Goal: Use online tool/utility: Utilize a website feature to perform a specific function

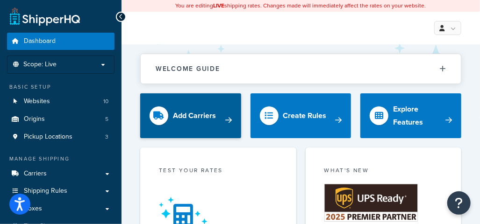
scroll to position [140, 0]
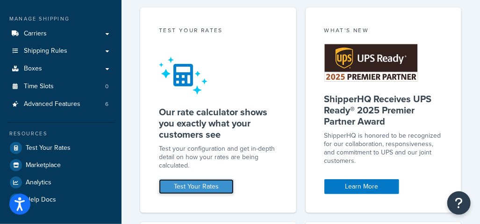
click at [199, 184] on link "Test Your Rates" at bounding box center [196, 186] width 75 height 15
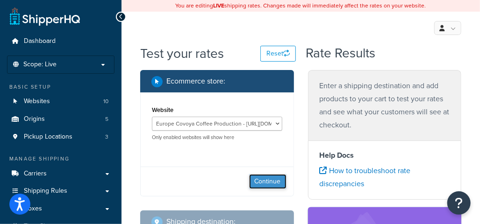
click at [273, 182] on button "Continue" at bounding box center [267, 181] width 37 height 15
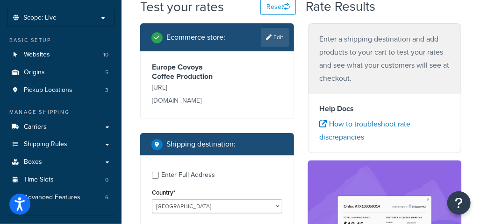
scroll to position [187, 0]
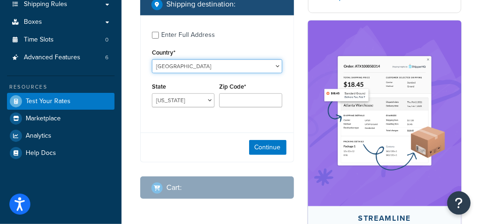
click at [181, 59] on select "[GEOGRAPHIC_DATA] [GEOGRAPHIC_DATA] [GEOGRAPHIC_DATA] [GEOGRAPHIC_DATA] [GEOGRA…" at bounding box center [217, 66] width 130 height 14
select select "IS"
drag, startPoint x: 189, startPoint y: 52, endPoint x: 138, endPoint y: 51, distance: 50.9
click at [138, 51] on div "Ecommerce store : Edit Europe Covoya Coffee Production [URL][DOMAIN_NAME] Shipp…" at bounding box center [217, 48] width 168 height 330
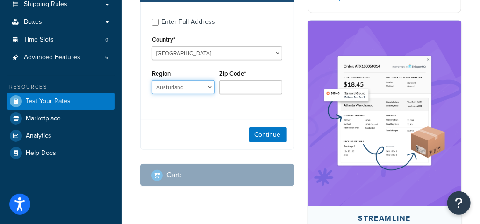
click at [196, 84] on select "Austurland Hofuoborgarsvaeoi utan [GEOGRAPHIC_DATA] [GEOGRAPHIC_DATA] eystra [G…" at bounding box center [183, 87] width 63 height 14
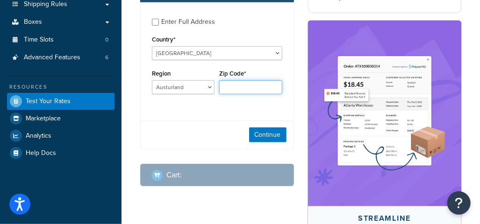
click at [249, 87] on input "Zip Code*" at bounding box center [250, 87] width 63 height 14
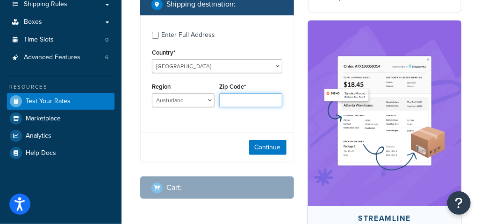
paste input "50012"
type input "50012"
click at [206, 93] on select "Austurland Hofuoborgarsvaeoi utan Reykjavikur Norourland eystra Norourland vest…" at bounding box center [183, 100] width 63 height 14
click at [210, 93] on select "Austurland Hofuoborgarsvaeoi utan Reykjavikur Norourland eystra Norourland vest…" at bounding box center [183, 100] width 63 height 14
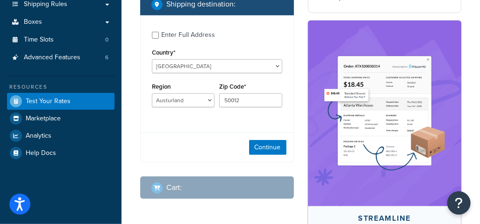
click at [214, 46] on div "Country* United States United Kingdom Afghanistan Åland Islands Albania Algeria…" at bounding box center [217, 59] width 130 height 27
click at [214, 59] on select "[GEOGRAPHIC_DATA] [GEOGRAPHIC_DATA] [GEOGRAPHIC_DATA] [GEOGRAPHIC_DATA] [GEOGRA…" at bounding box center [217, 66] width 130 height 14
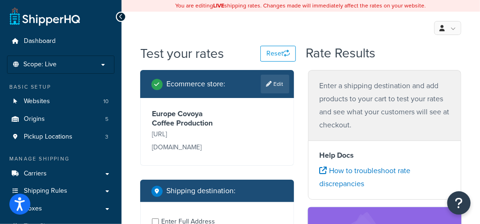
scroll to position [140, 0]
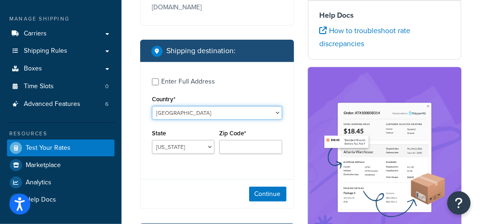
click at [208, 106] on select "[GEOGRAPHIC_DATA] [GEOGRAPHIC_DATA] [GEOGRAPHIC_DATA] [GEOGRAPHIC_DATA] [GEOGRA…" at bounding box center [217, 113] width 130 height 14
select select "IT"
click at [152, 106] on select "[GEOGRAPHIC_DATA] [GEOGRAPHIC_DATA] [GEOGRAPHIC_DATA] [GEOGRAPHIC_DATA] [GEOGRA…" at bounding box center [217, 113] width 130 height 14
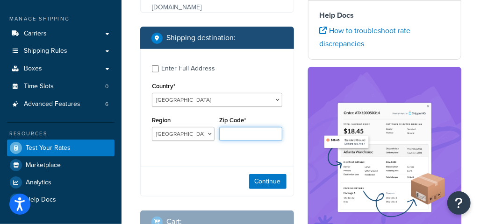
click at [243, 138] on input "Zip Code*" at bounding box center [250, 134] width 63 height 14
paste input "50012"
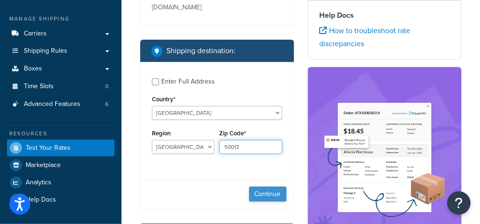
type input "50012"
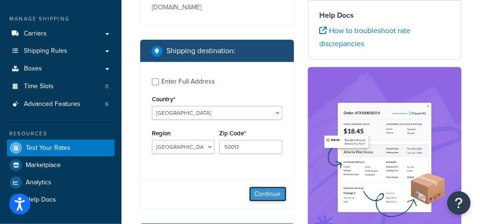
click at [265, 187] on button "Continue" at bounding box center [267, 194] width 37 height 15
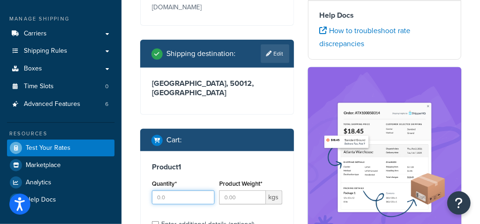
click at [199, 191] on input "Quantity*" at bounding box center [183, 198] width 63 height 14
type input "1"
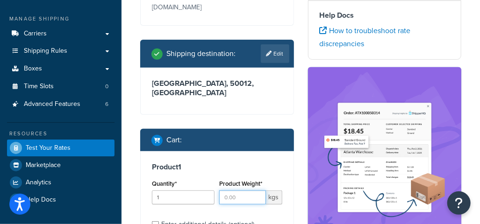
click at [240, 191] on input "Product Weight*" at bounding box center [242, 198] width 46 height 14
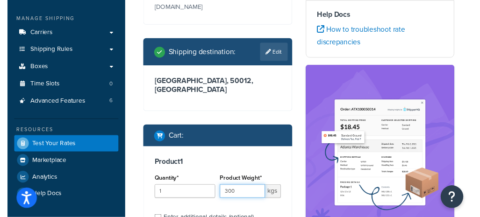
scroll to position [187, 0]
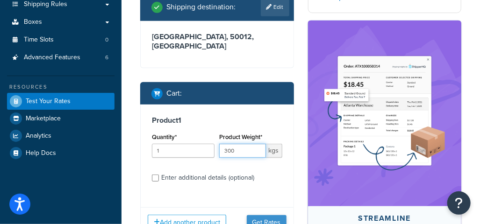
type input "300"
click at [257, 215] on button "Get Rates" at bounding box center [267, 222] width 40 height 15
